Goal: Navigation & Orientation: Understand site structure

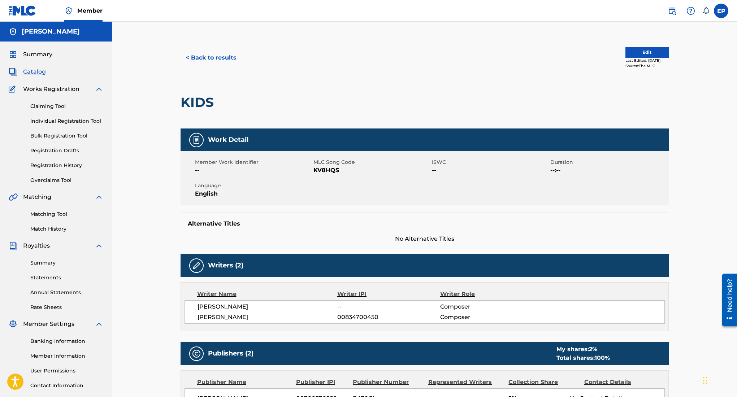
click at [52, 92] on span "Works Registration" at bounding box center [51, 89] width 56 height 9
click at [40, 55] on span "Summary" at bounding box center [37, 54] width 29 height 9
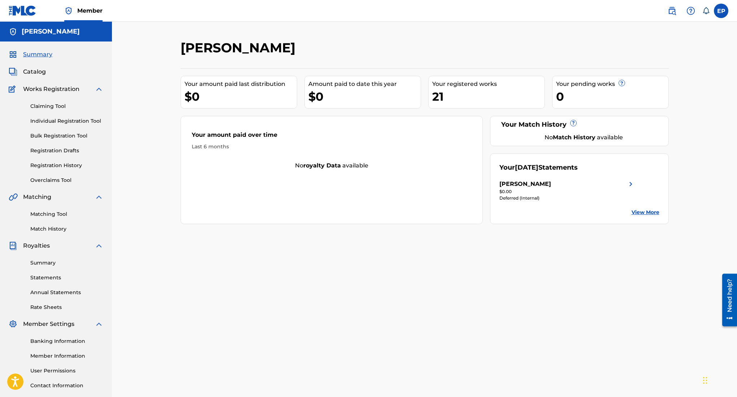
click at [37, 69] on span "Catalog" at bounding box center [34, 71] width 23 height 9
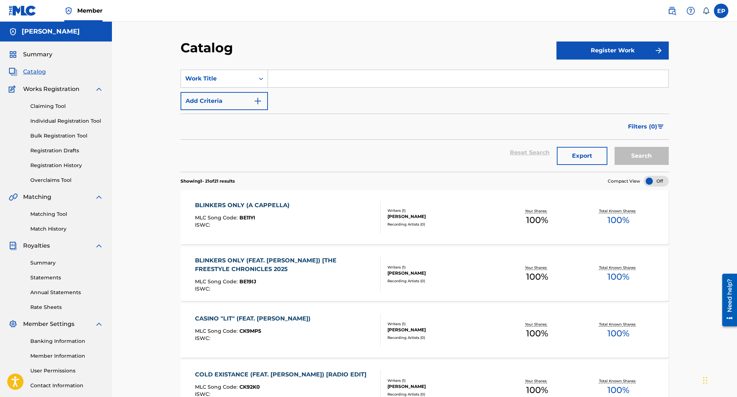
click at [54, 228] on link "Match History" at bounding box center [66, 229] width 73 height 8
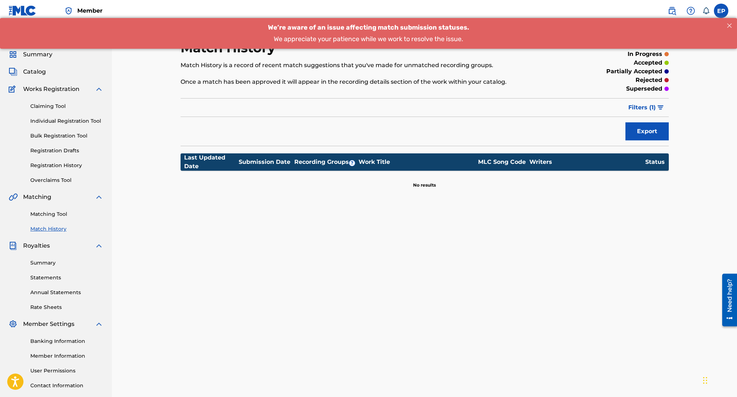
click at [55, 213] on link "Matching Tool" at bounding box center [66, 214] width 73 height 8
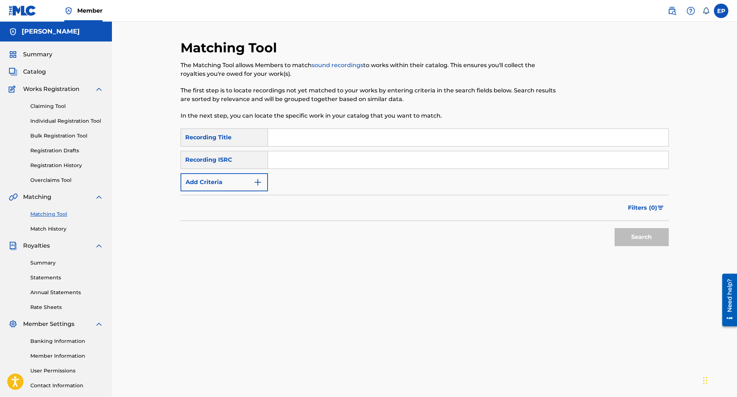
click at [39, 75] on span "Catalog" at bounding box center [34, 71] width 23 height 9
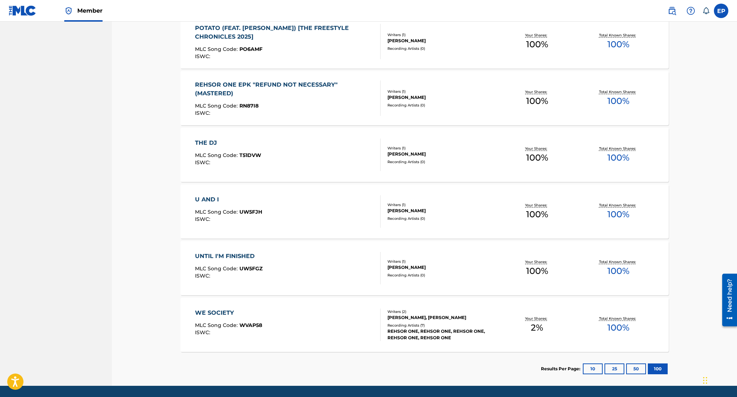
scroll to position [1049, 0]
